Goal: Task Accomplishment & Management: Use online tool/utility

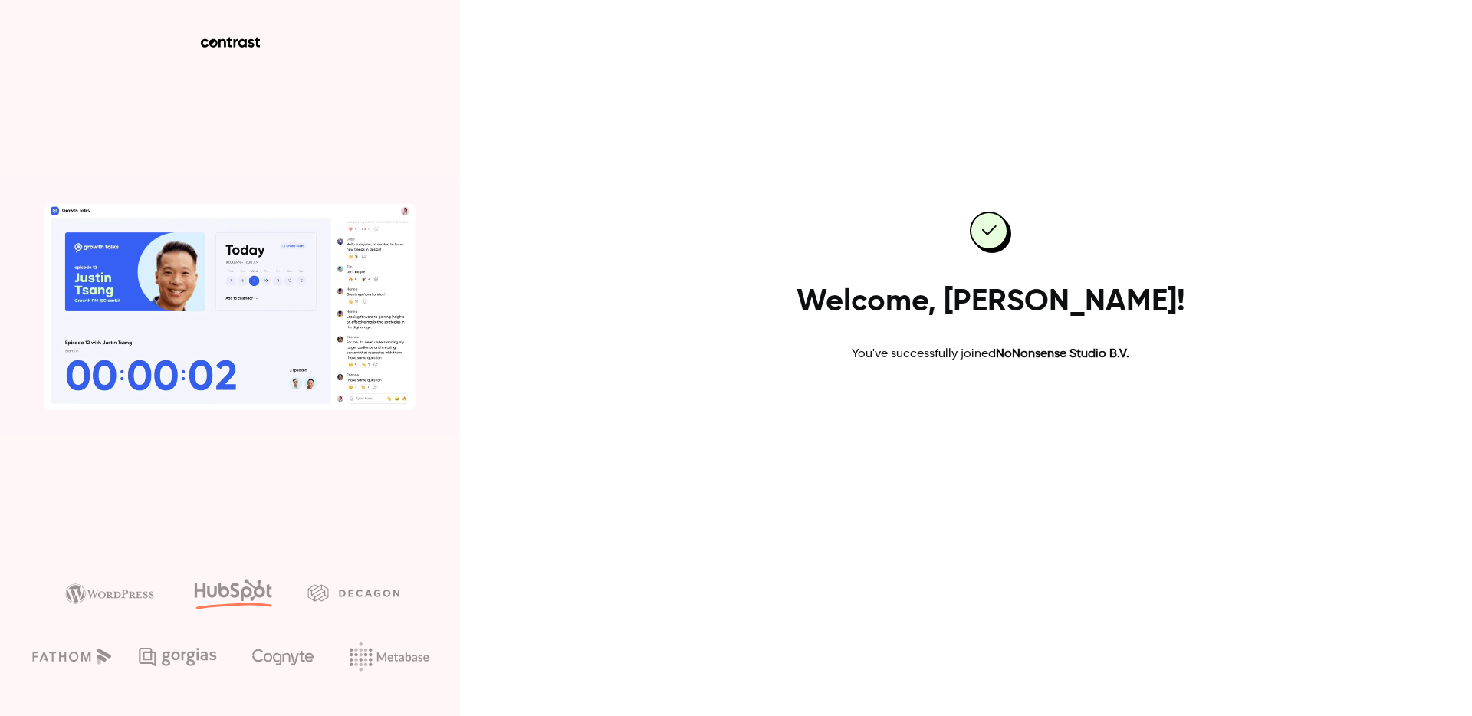
click at [980, 420] on link "Go to dashboard" at bounding box center [990, 412] width 130 height 37
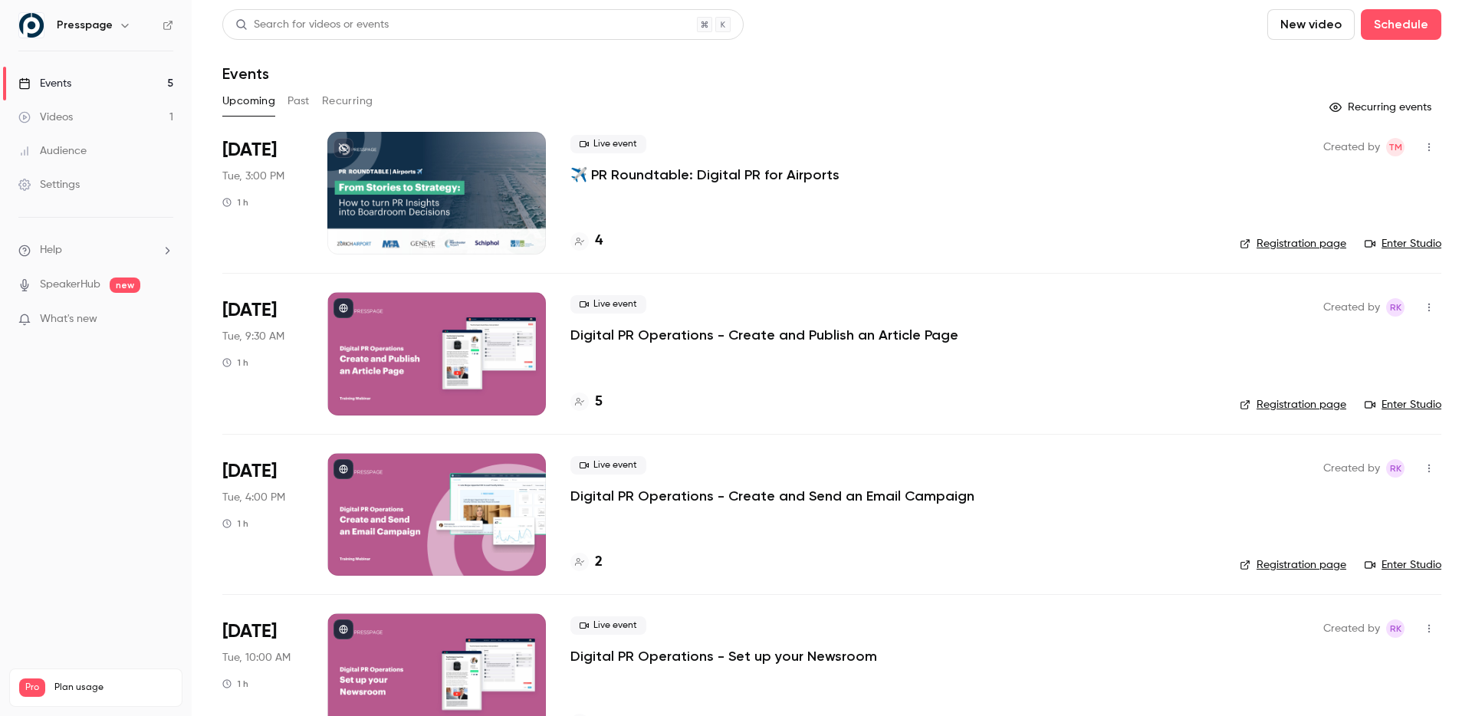
click at [722, 173] on p "✈️ PR Roundtable: Digital PR for Airports" at bounding box center [704, 175] width 269 height 18
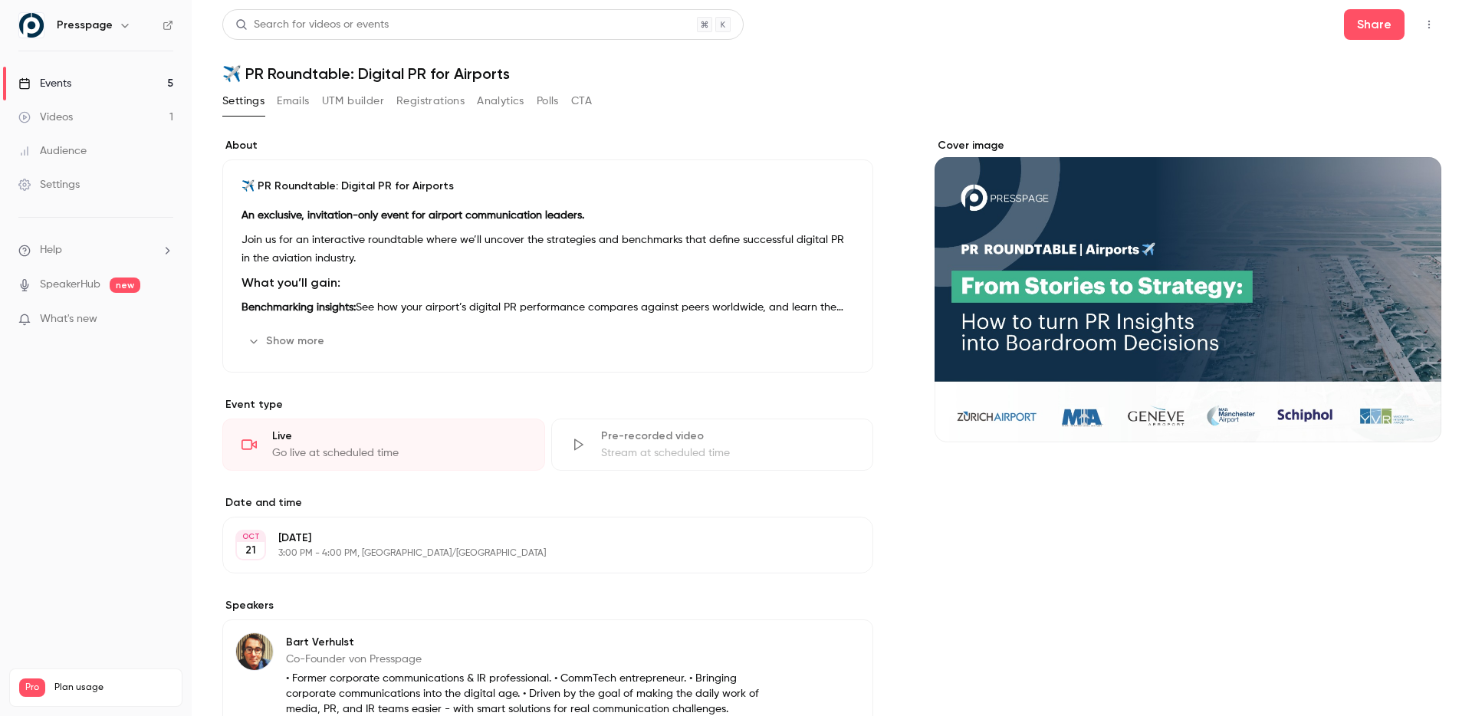
click at [330, 100] on button "UTM builder" at bounding box center [353, 101] width 62 height 25
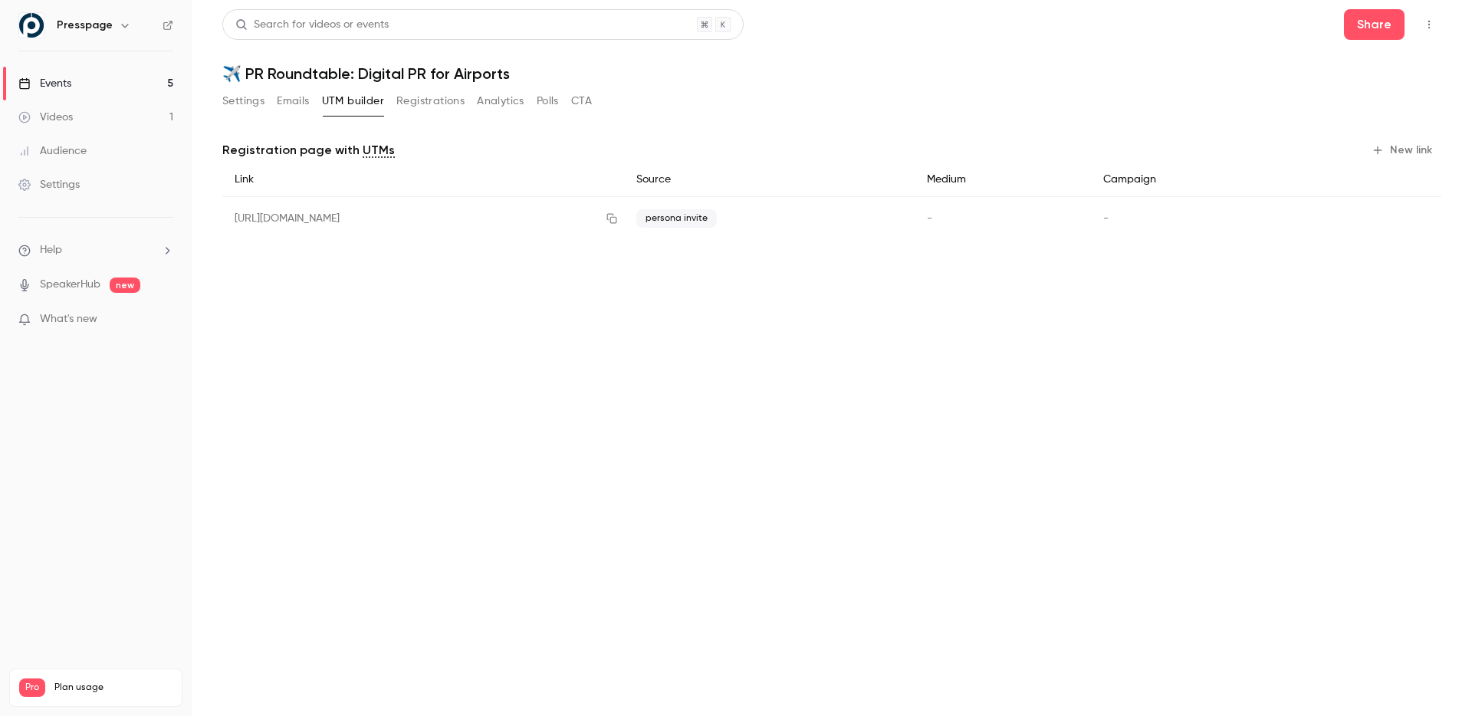
click at [423, 96] on button "Registrations" at bounding box center [430, 101] width 68 height 25
